Goal: Book appointment/travel/reservation

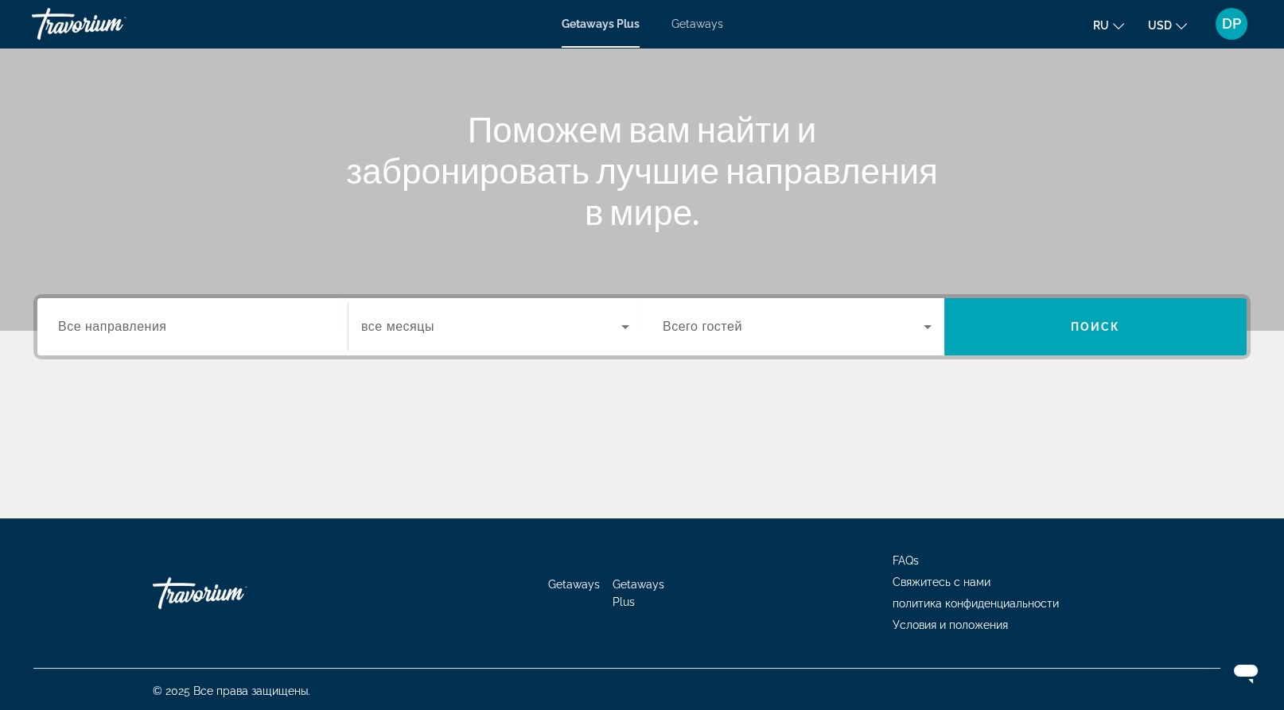
scroll to position [159, 0]
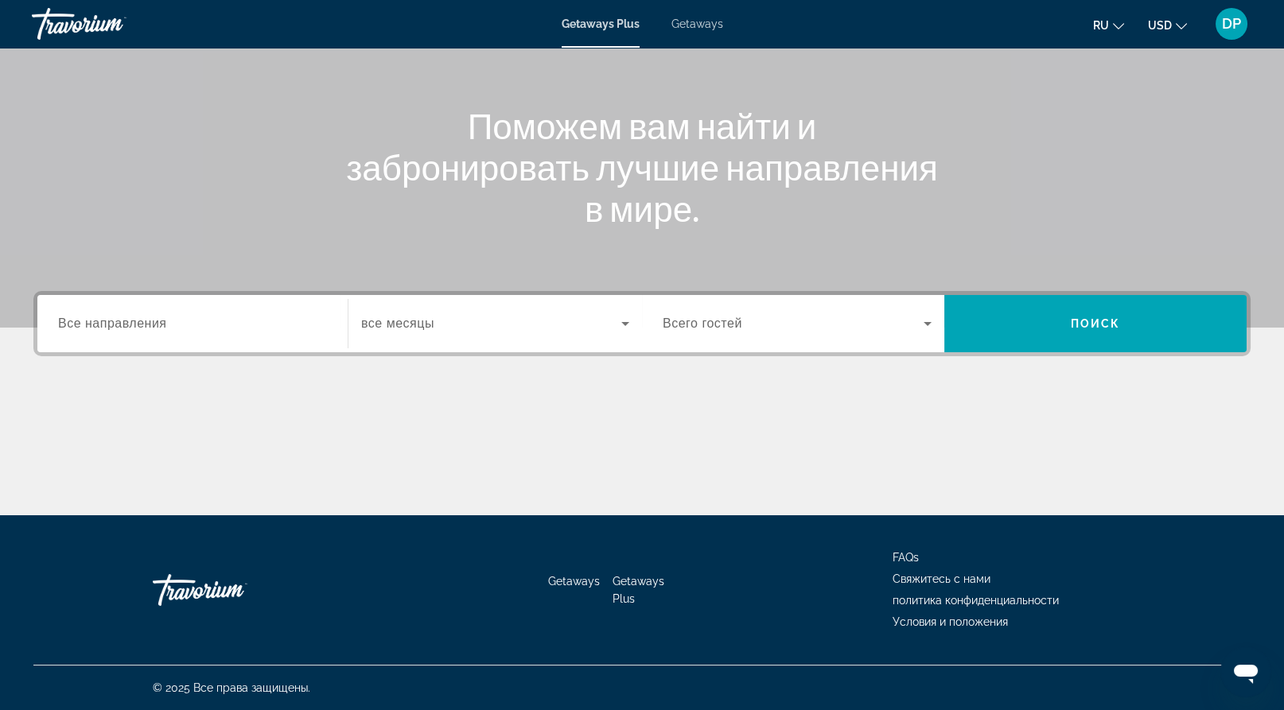
click at [798, 346] on div "Search widget" at bounding box center [796, 323] width 269 height 45
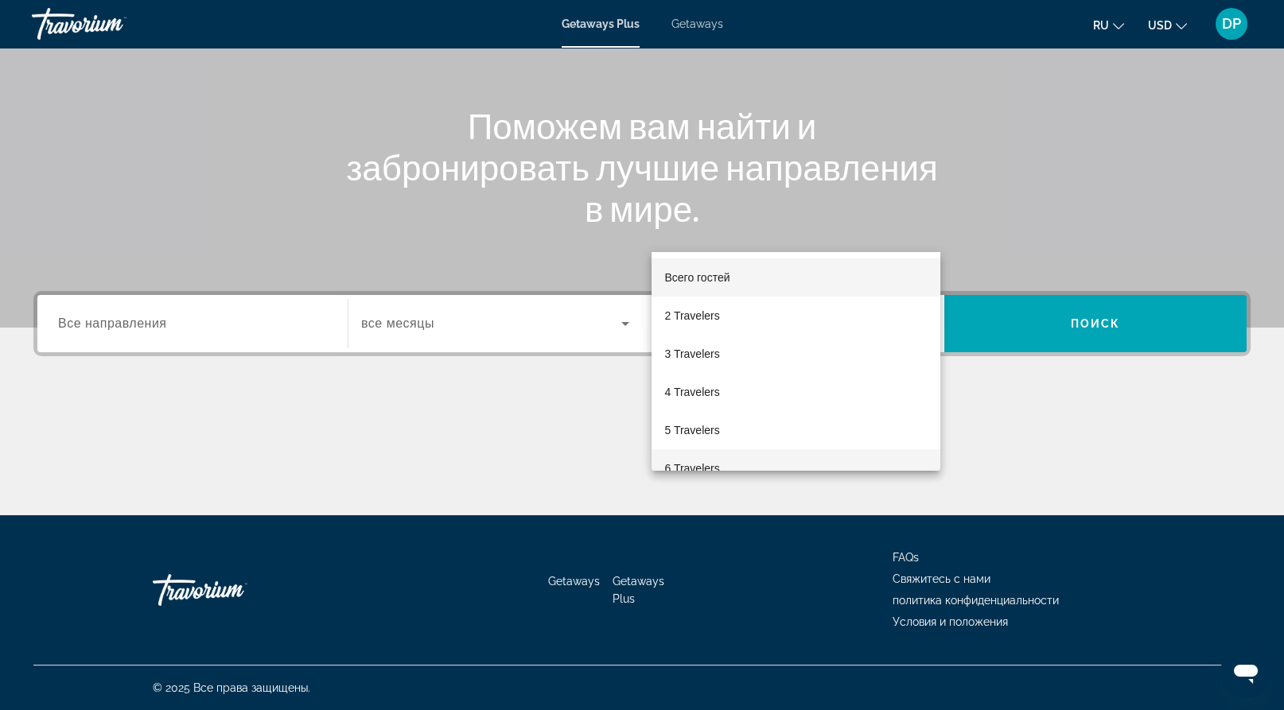
scroll to position [363, 0]
click at [725, 454] on mat-option "6 Travelers" at bounding box center [795, 466] width 289 height 38
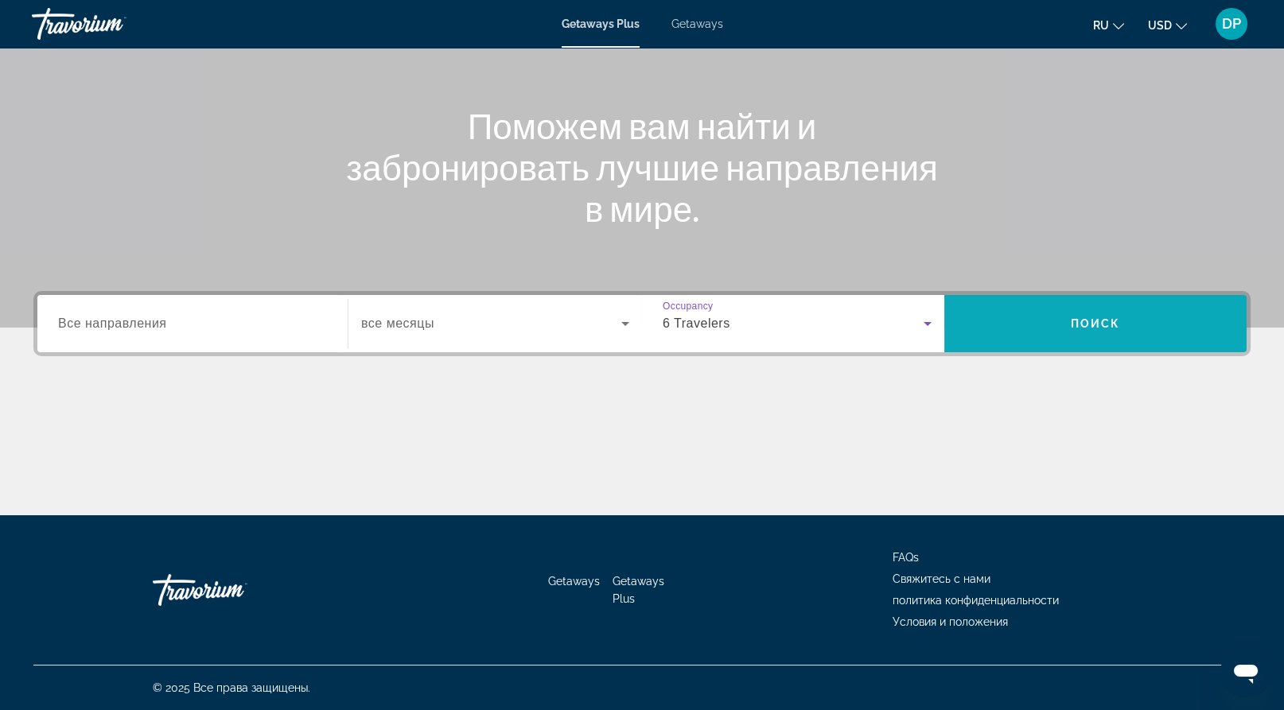
click at [1071, 317] on span "Поиск" at bounding box center [1095, 323] width 50 height 13
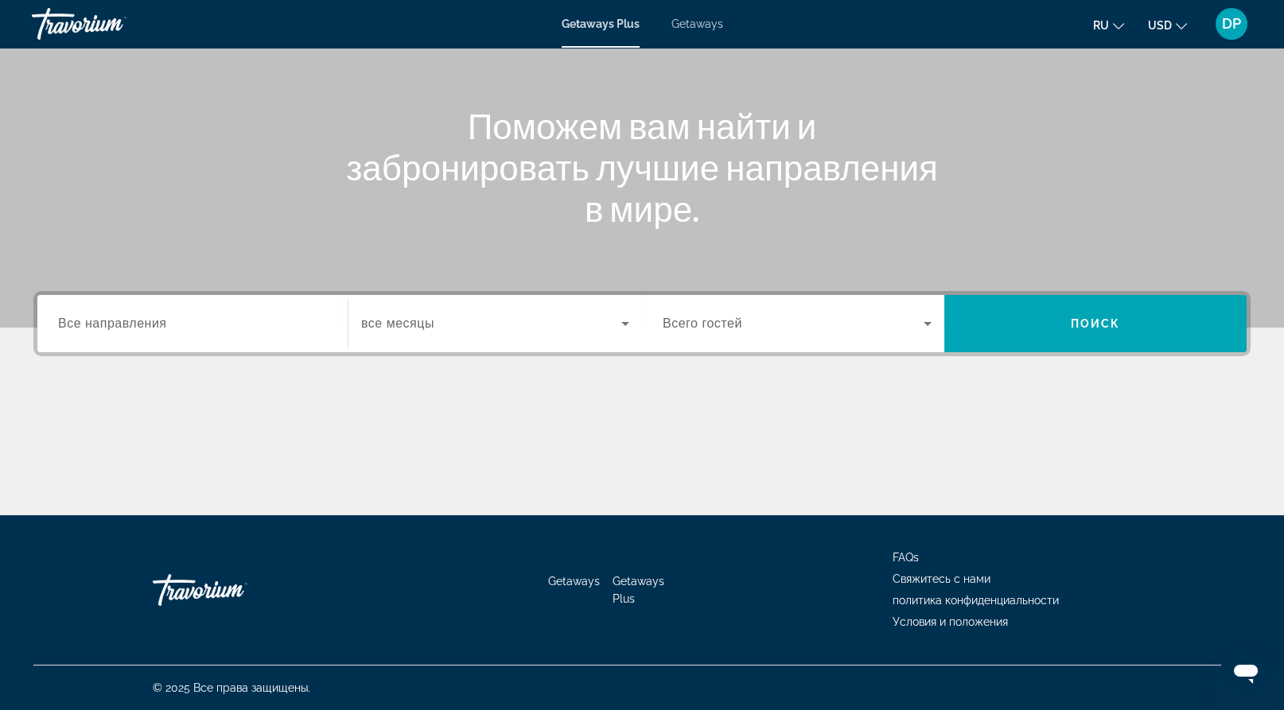
click at [742, 330] on span "Всего гостей" at bounding box center [702, 324] width 80 height 14
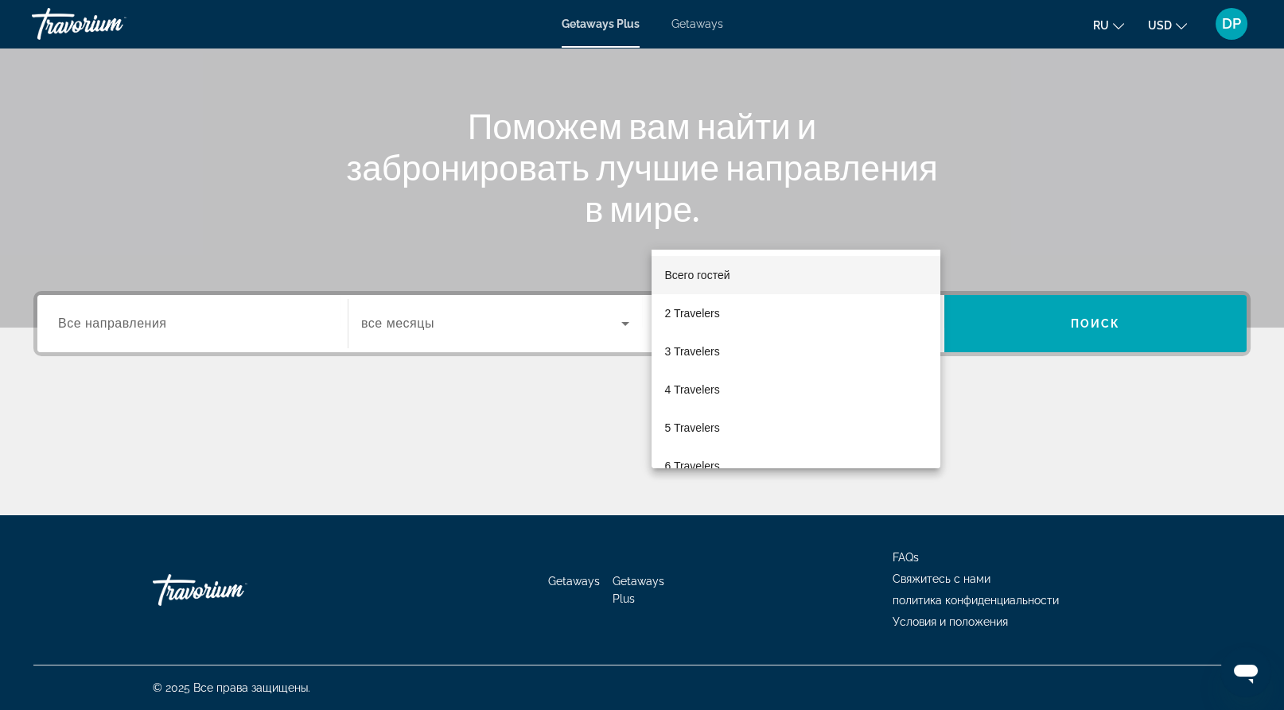
scroll to position [363, 0]
click at [703, 316] on span "2 Travelers" at bounding box center [691, 313] width 55 height 19
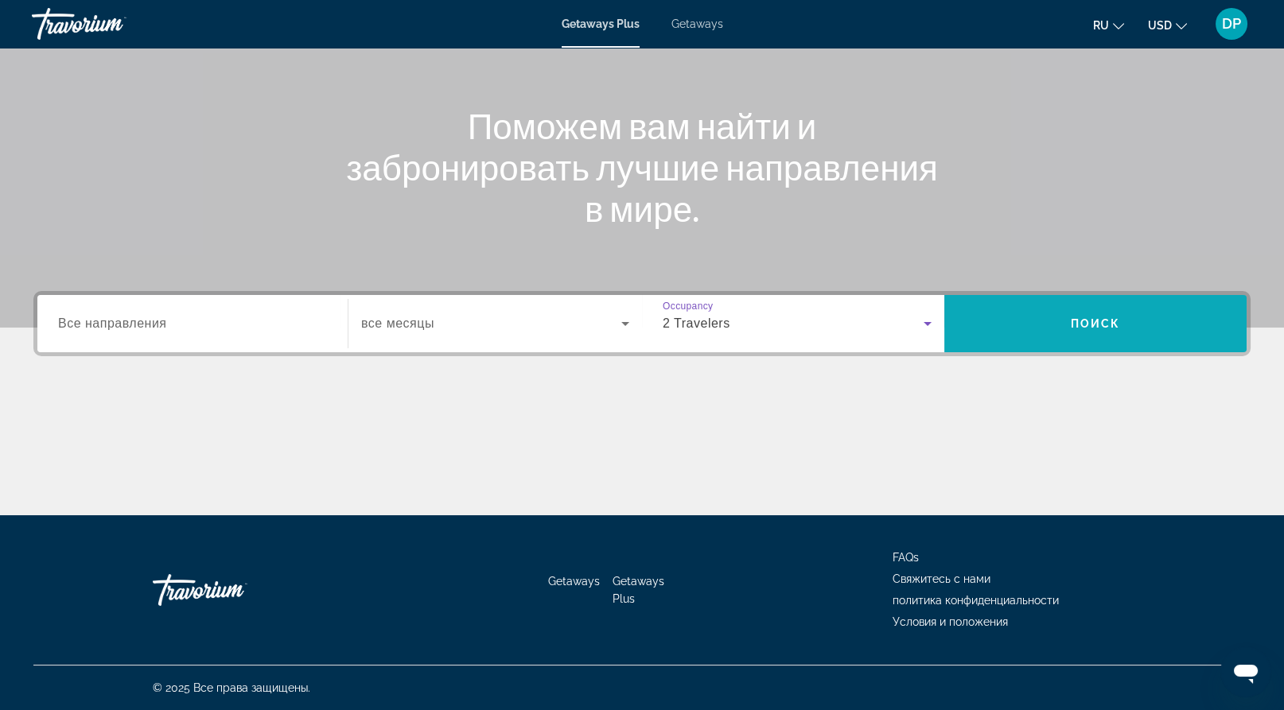
click at [1037, 305] on span "Search widget" at bounding box center [1095, 324] width 302 height 38
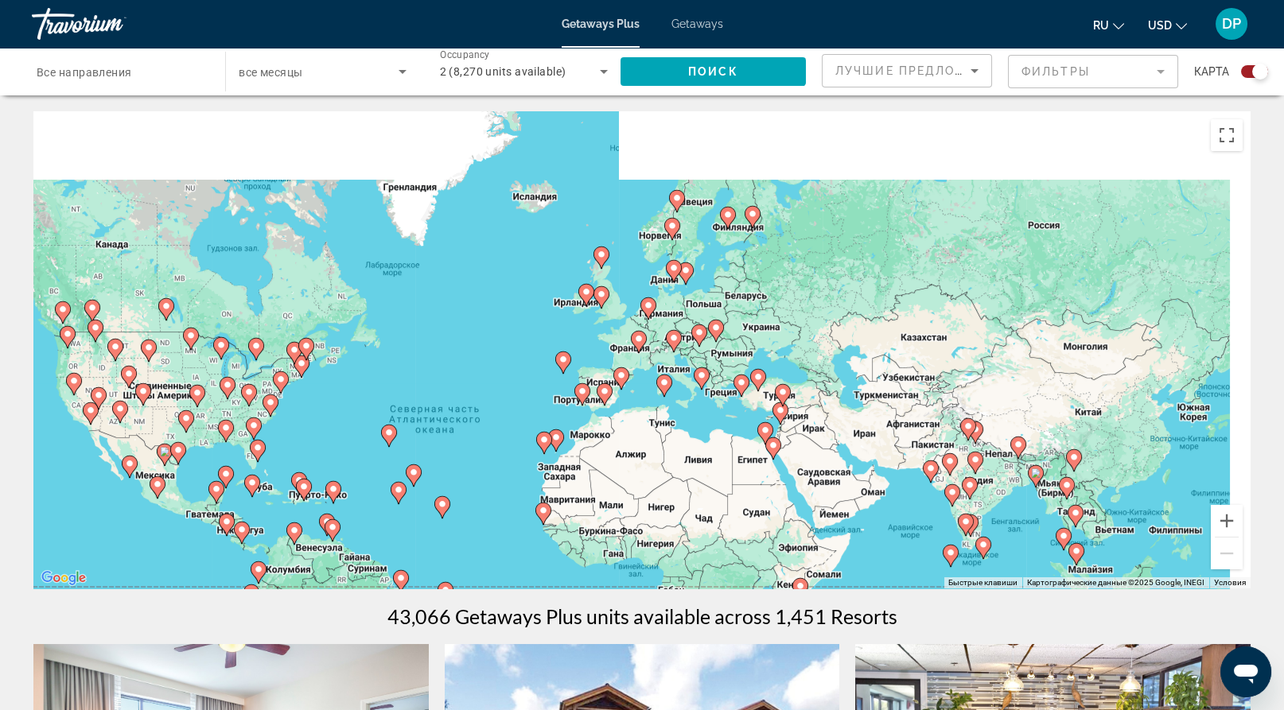
drag, startPoint x: 775, startPoint y: 267, endPoint x: 600, endPoint y: 370, distance: 202.1
click at [600, 370] on div "Чтобы активировать перетаскивание с помощью клавиатуры, нажмите Alt + Ввод. Пос…" at bounding box center [641, 349] width 1217 height 477
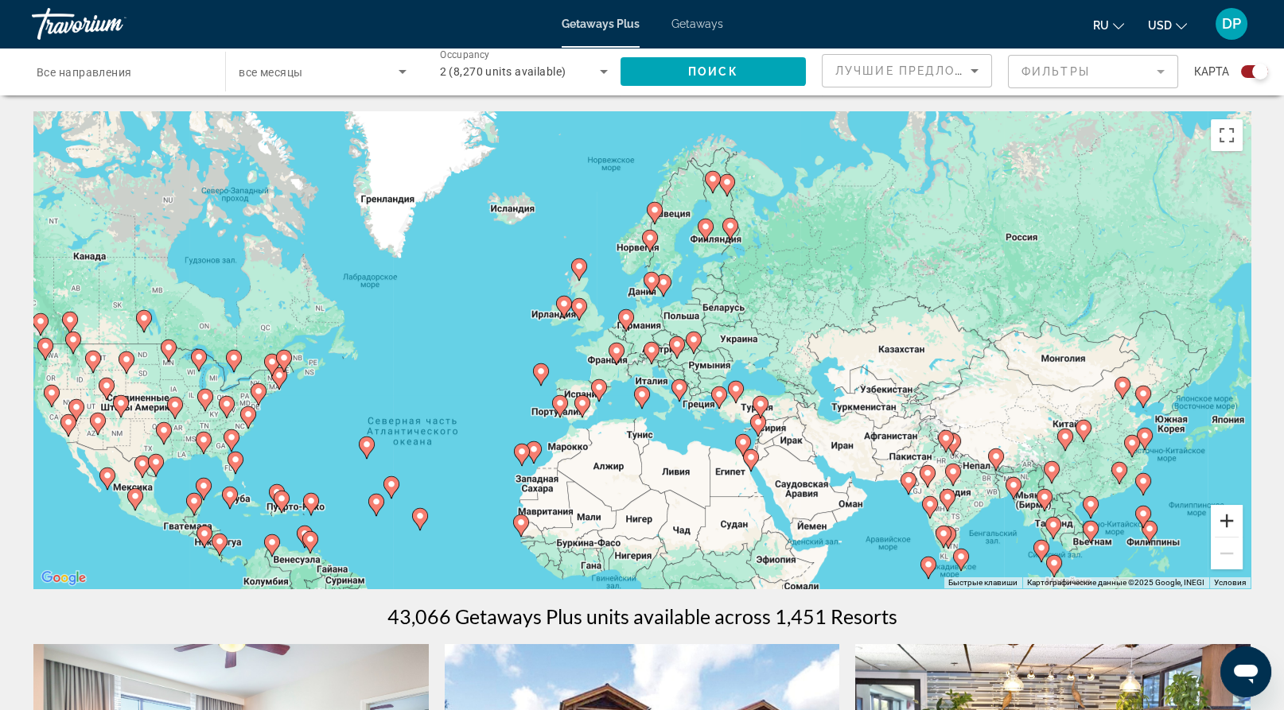
click at [1226, 537] on button "Увеличить" at bounding box center [1226, 521] width 32 height 32
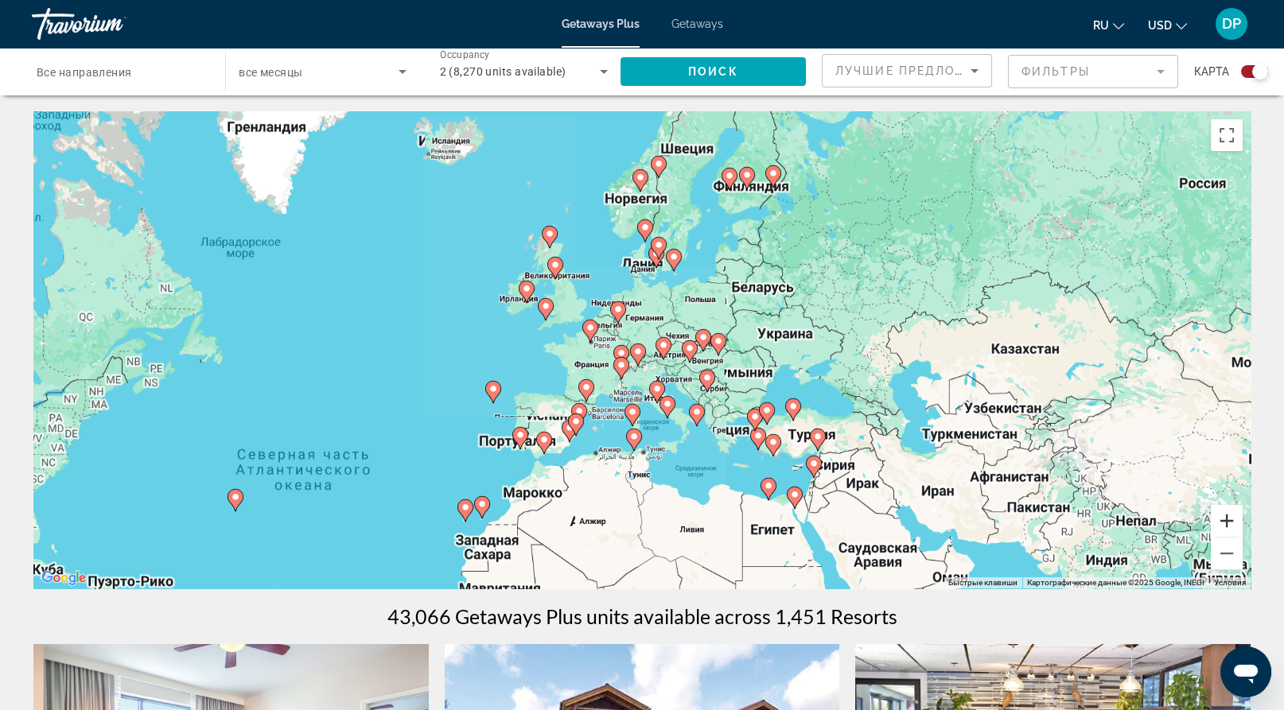
click at [1226, 537] on button "Увеличить" at bounding box center [1226, 521] width 32 height 32
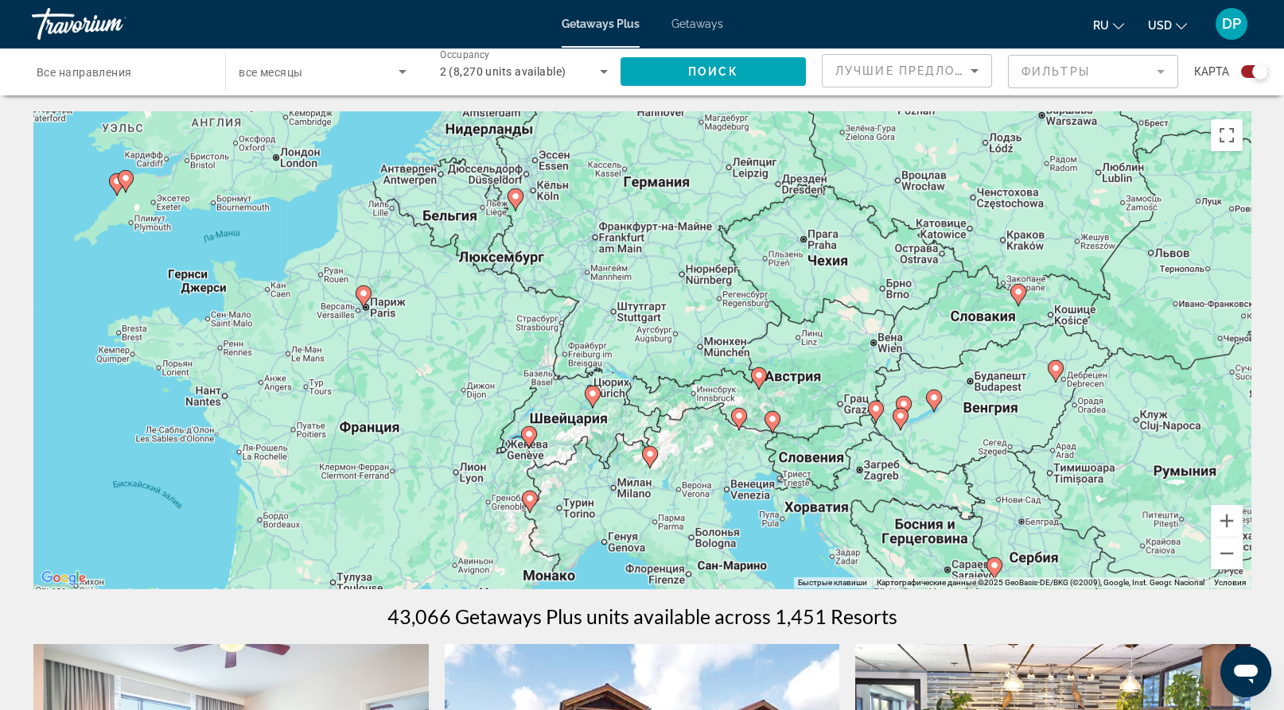
click at [371, 309] on gmp-advanced-marker "Main content" at bounding box center [364, 297] width 16 height 24
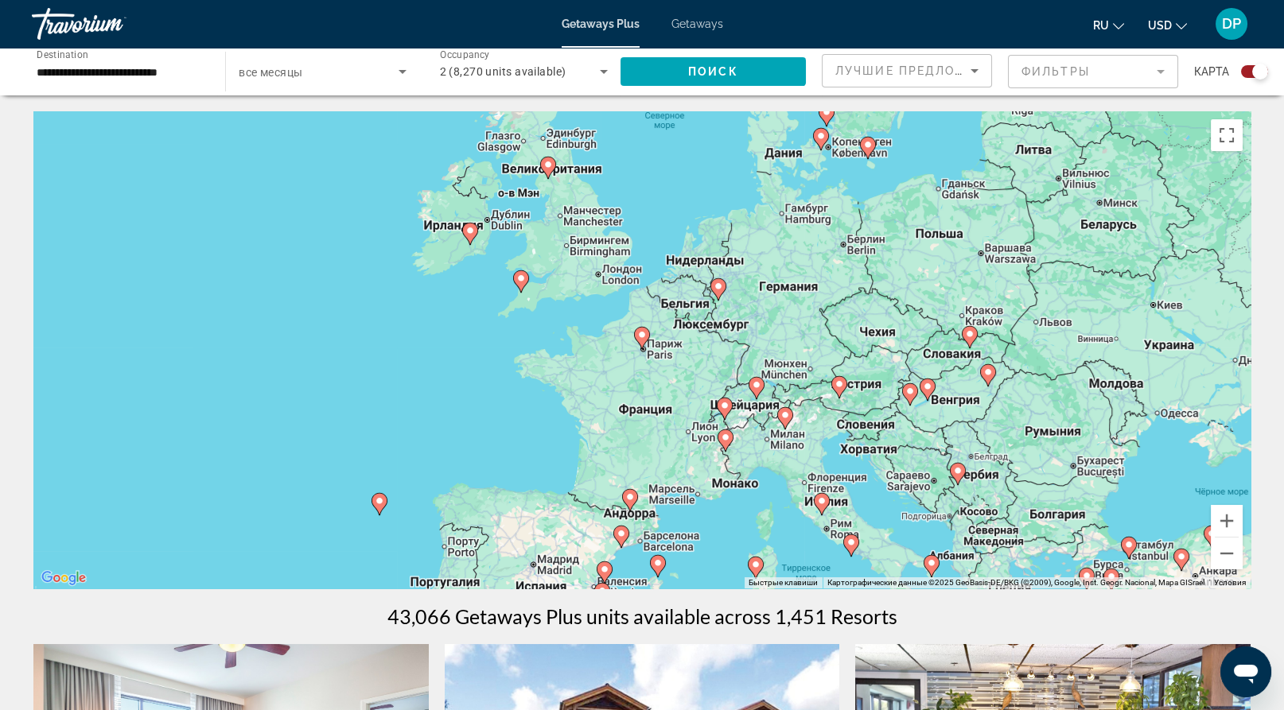
click at [646, 350] on gmp-advanced-marker "Main content" at bounding box center [642, 338] width 16 height 24
type input "**********"
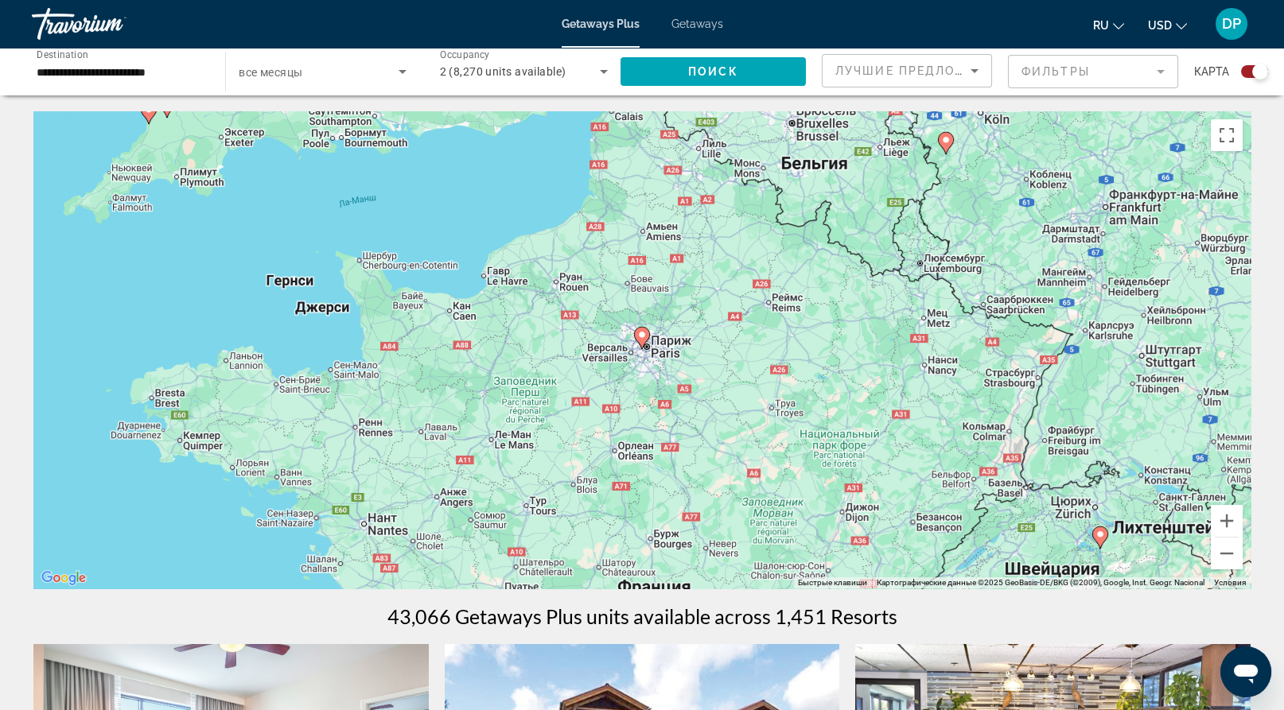
click at [639, 340] on image "Main content" at bounding box center [642, 335] width 10 height 10
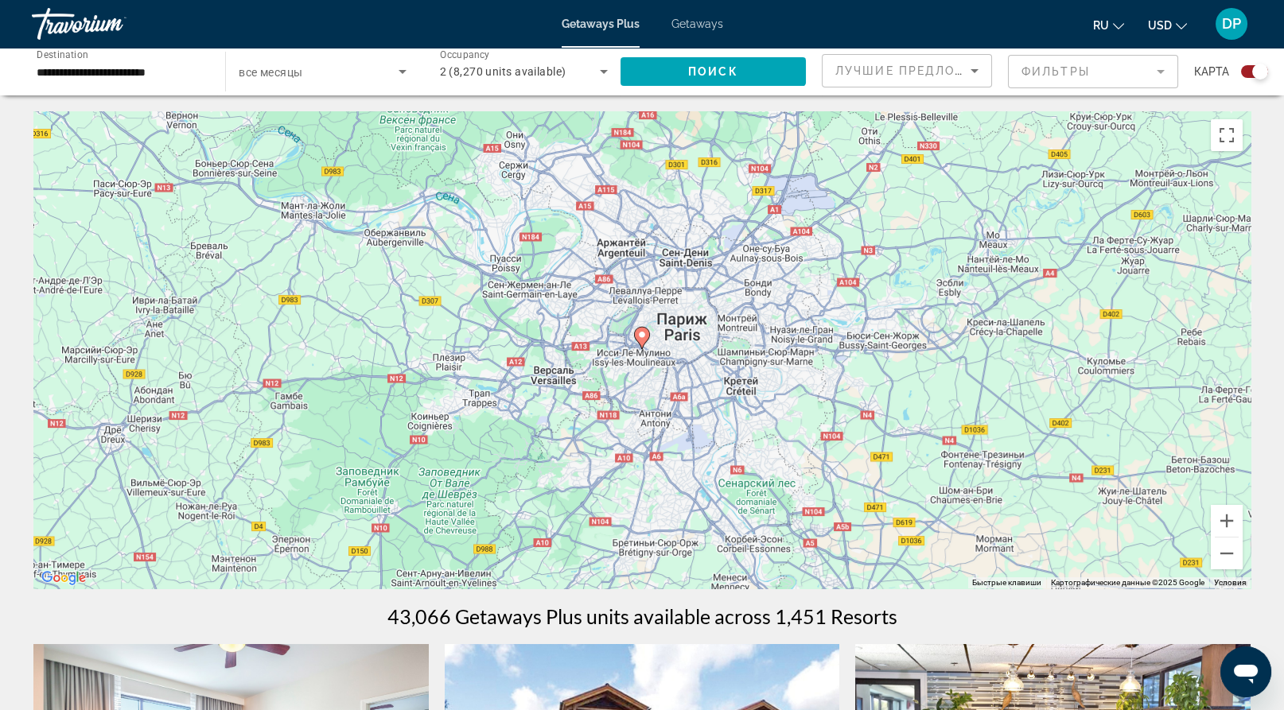
click at [639, 340] on image "Main content" at bounding box center [642, 335] width 10 height 10
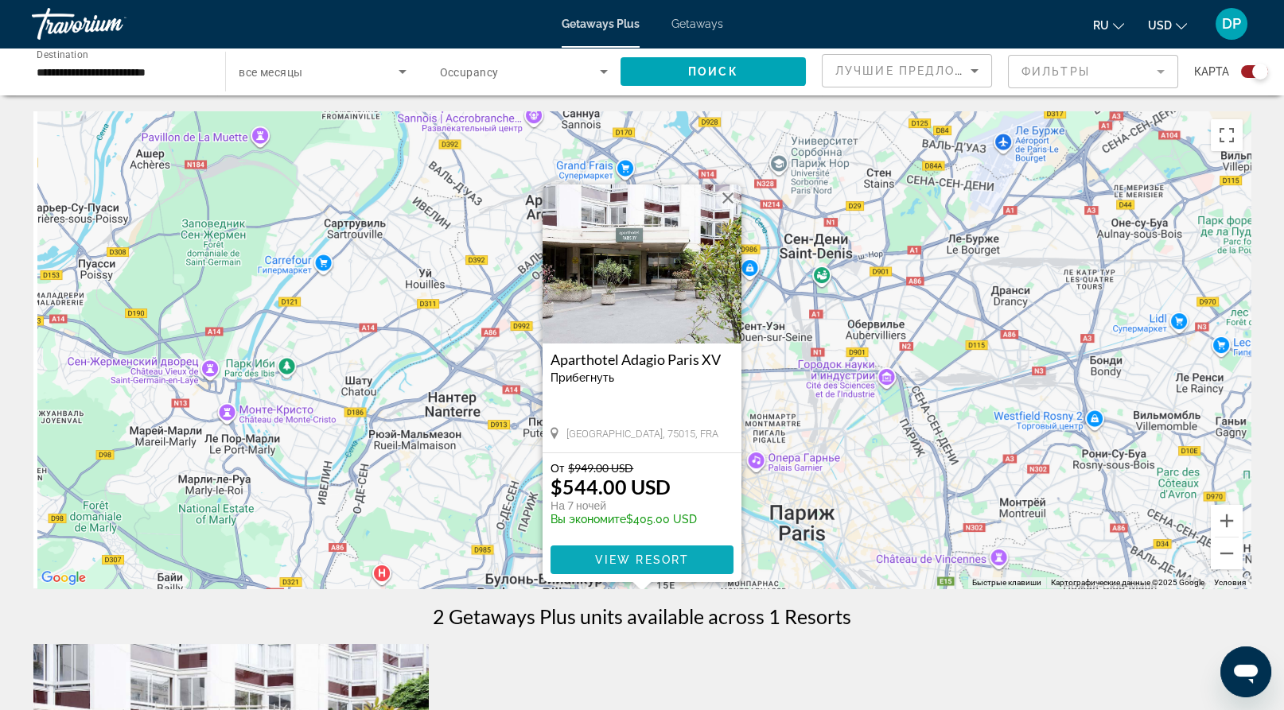
click at [648, 566] on span "View Resort" at bounding box center [642, 560] width 94 height 13
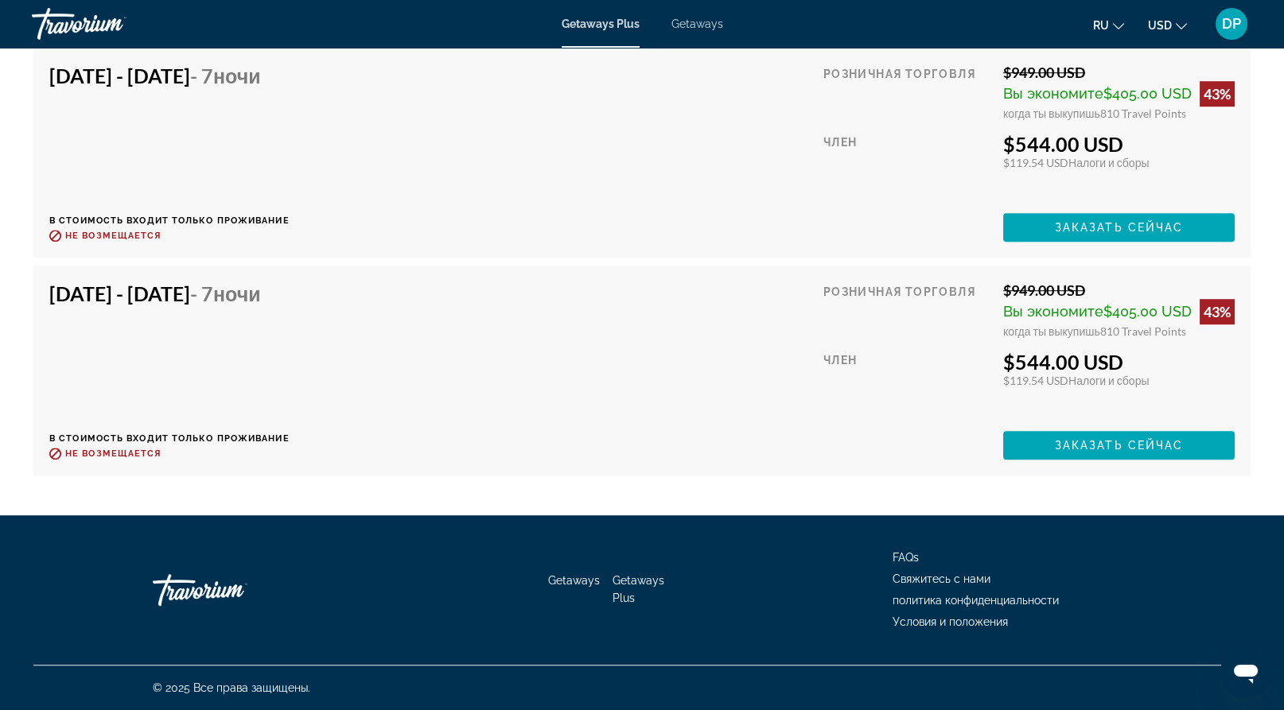
scroll to position [2863, 0]
